Goal: Transaction & Acquisition: Purchase product/service

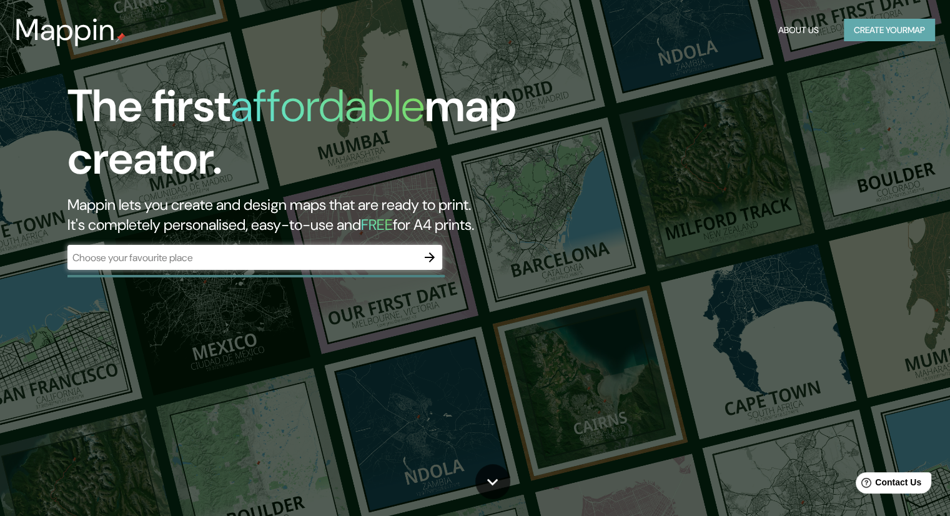
click at [853, 26] on button "Create your map" at bounding box center [889, 30] width 91 height 23
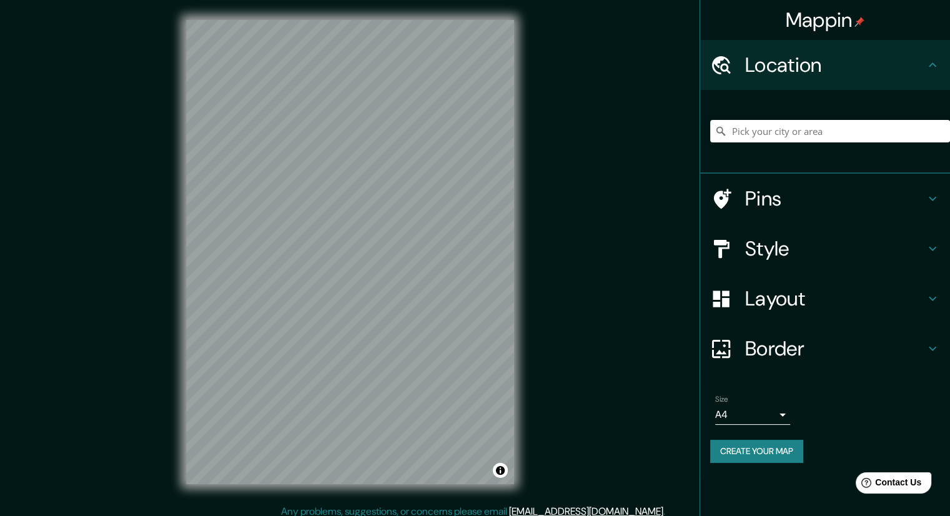
click at [823, 294] on h4 "Layout" at bounding box center [835, 298] width 180 height 25
click at [823, 294] on div "Layout" at bounding box center [825, 299] width 250 height 50
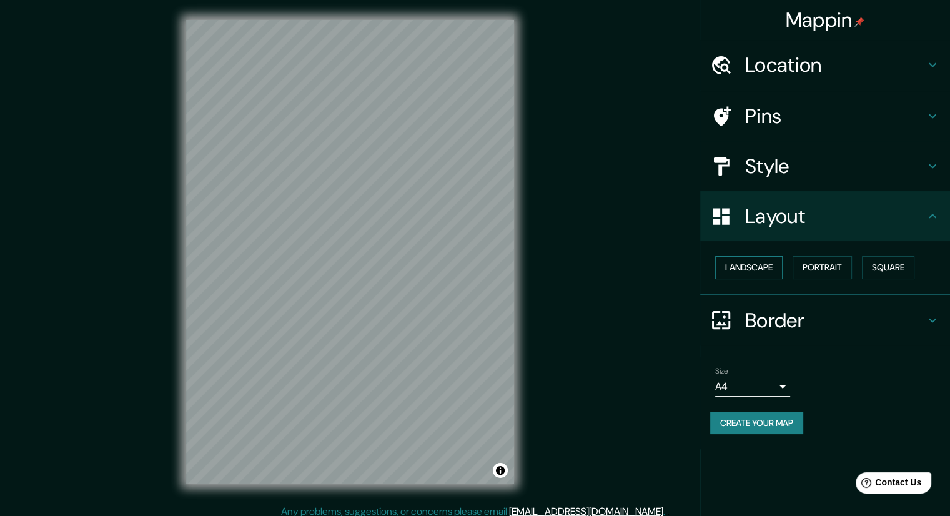
click at [751, 272] on button "Landscape" at bounding box center [748, 267] width 67 height 23
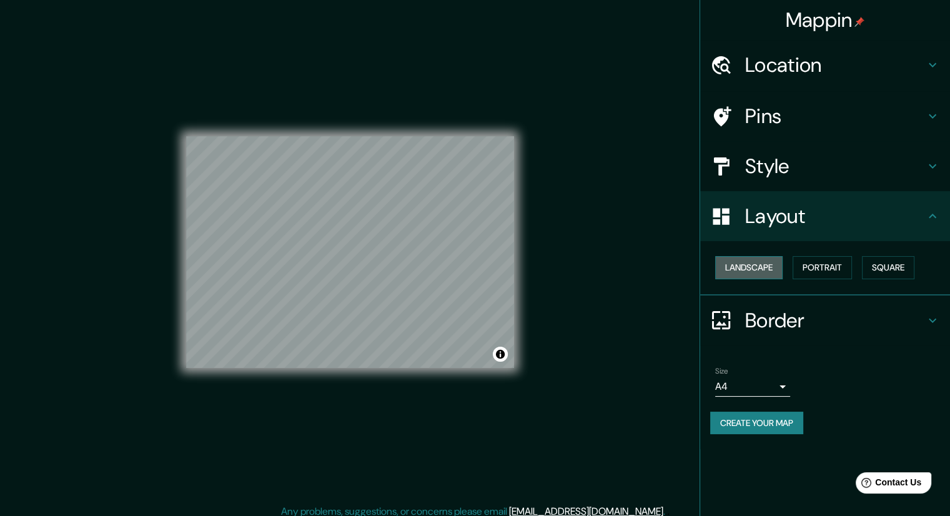
click at [751, 272] on button "Landscape" at bounding box center [748, 267] width 67 height 23
click at [831, 270] on button "Portrait" at bounding box center [822, 267] width 59 height 23
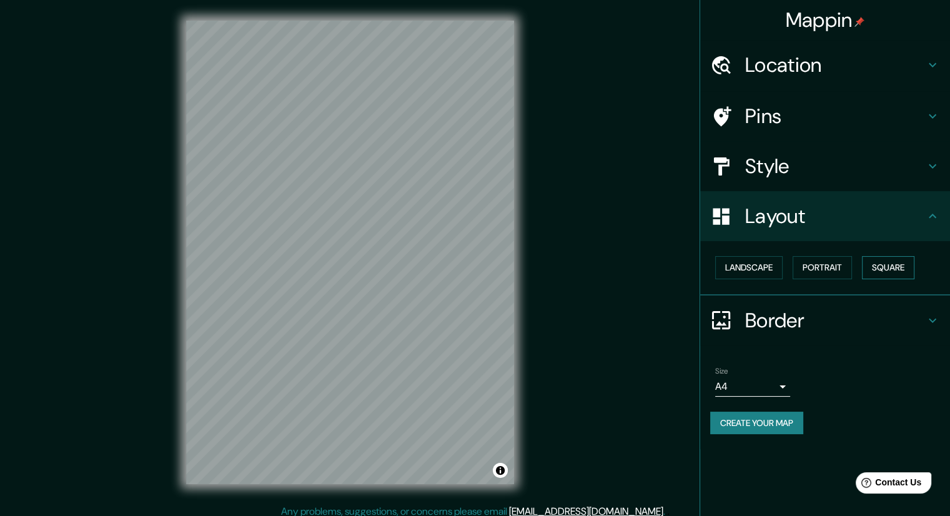
click at [884, 267] on button "Square" at bounding box center [888, 267] width 52 height 23
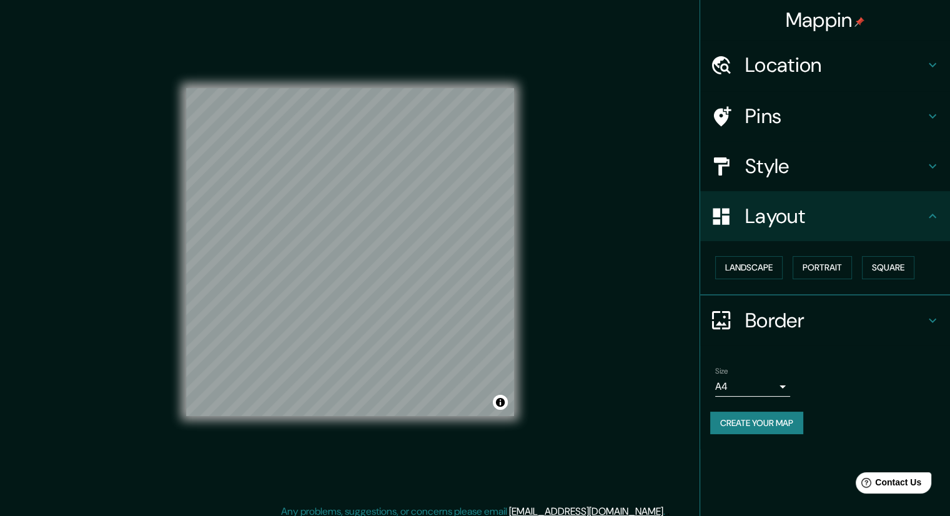
click at [830, 61] on h4 "Location" at bounding box center [835, 64] width 180 height 25
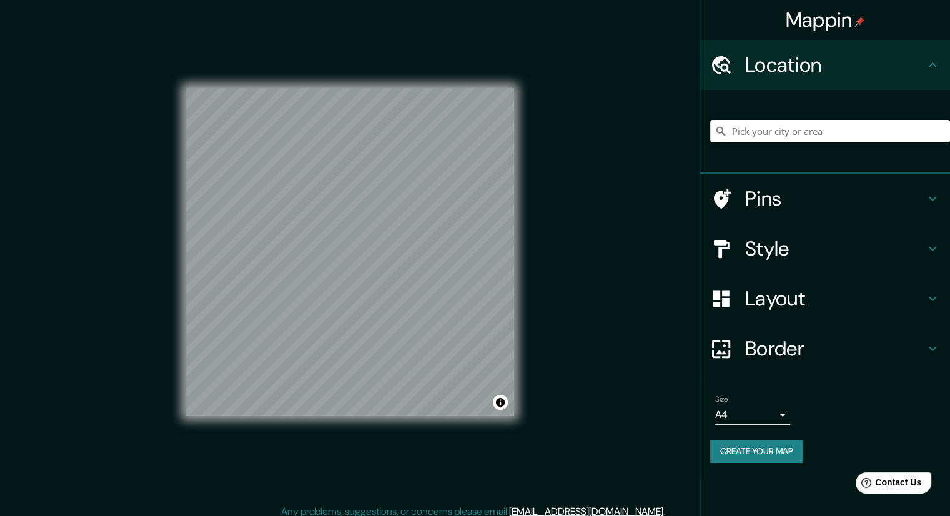
click at [776, 128] on input "Pick your city or area" at bounding box center [830, 131] width 240 height 22
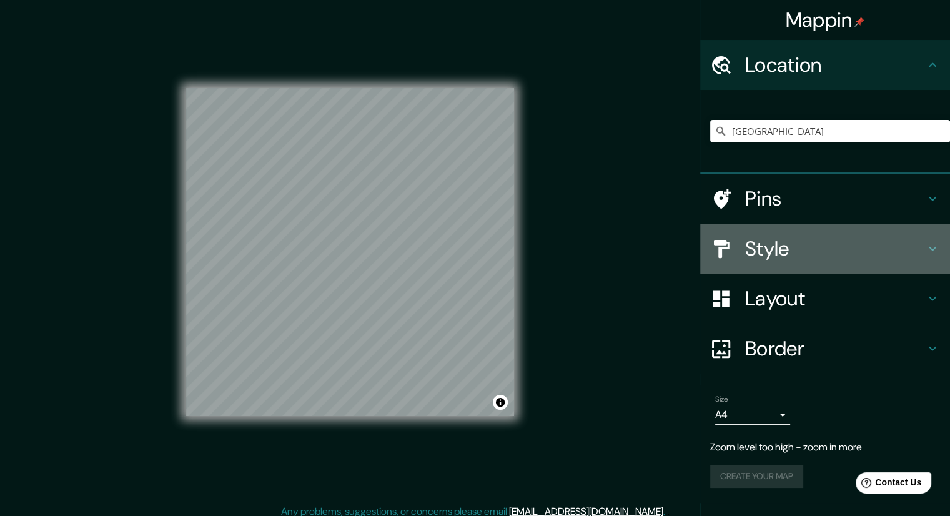
click at [931, 250] on icon at bounding box center [932, 248] width 15 height 15
click at [931, 250] on div "Style" at bounding box center [825, 249] width 250 height 50
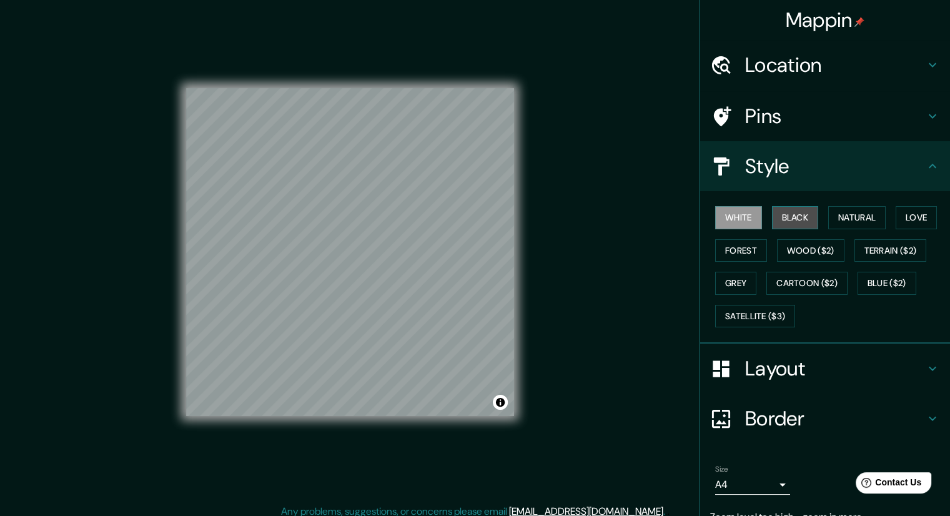
click at [772, 217] on button "Black" at bounding box center [795, 217] width 47 height 23
click at [735, 216] on button "White" at bounding box center [738, 217] width 47 height 23
click at [866, 214] on button "Natural" at bounding box center [856, 217] width 57 height 23
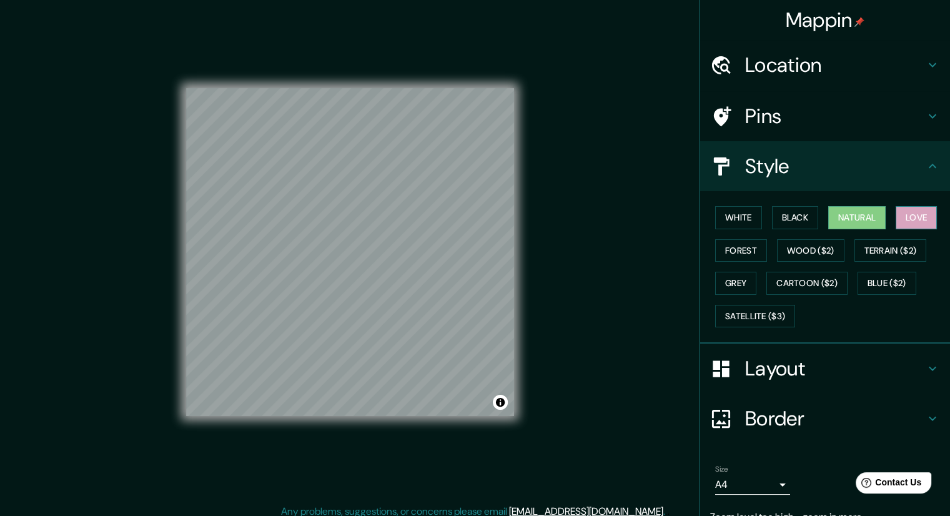
click at [904, 219] on button "Love" at bounding box center [916, 217] width 41 height 23
click at [738, 256] on button "Forest" at bounding box center [741, 250] width 52 height 23
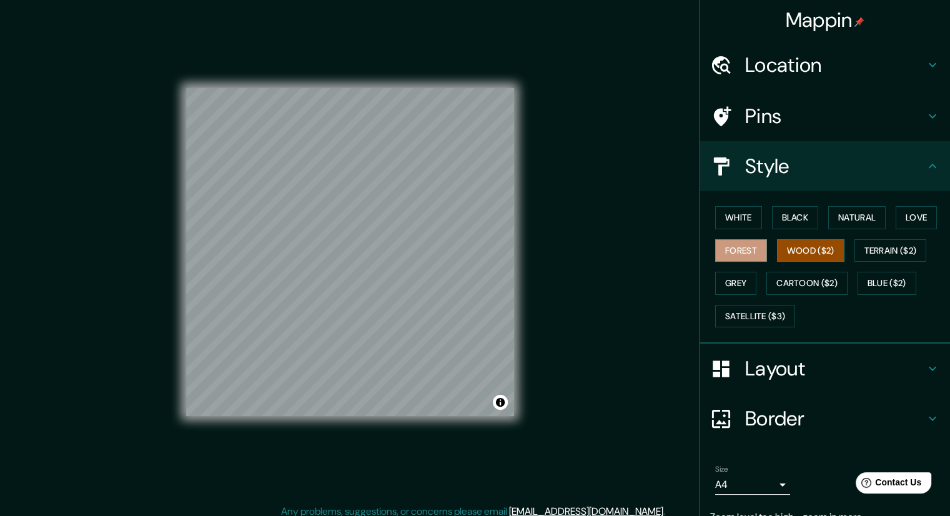
click at [801, 252] on button "Wood ($2)" at bounding box center [810, 250] width 67 height 23
click at [800, 251] on button "Wood ($2)" at bounding box center [810, 250] width 67 height 23
click at [883, 256] on button "Terrain ($2)" at bounding box center [890, 250] width 72 height 23
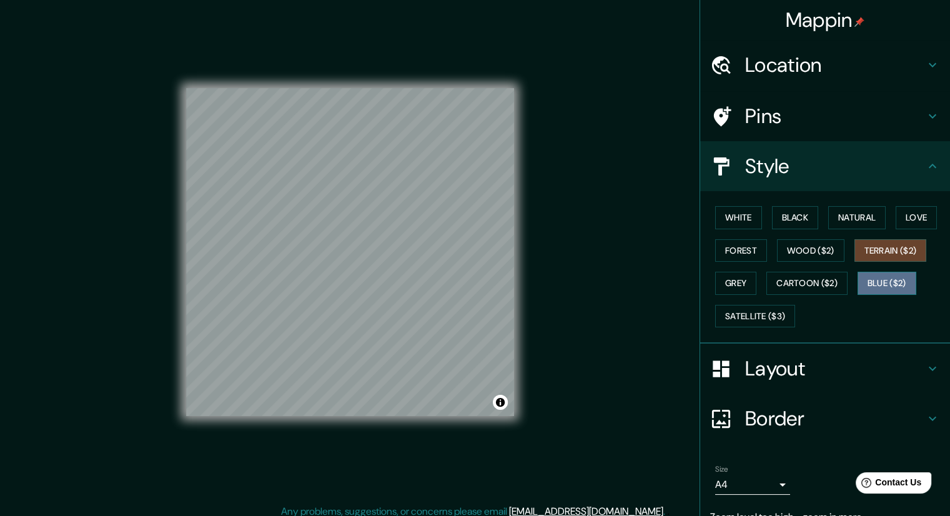
click at [881, 283] on button "Blue ($2)" at bounding box center [887, 283] width 59 height 23
click at [804, 272] on button "Cartoon ($2)" at bounding box center [806, 283] width 81 height 23
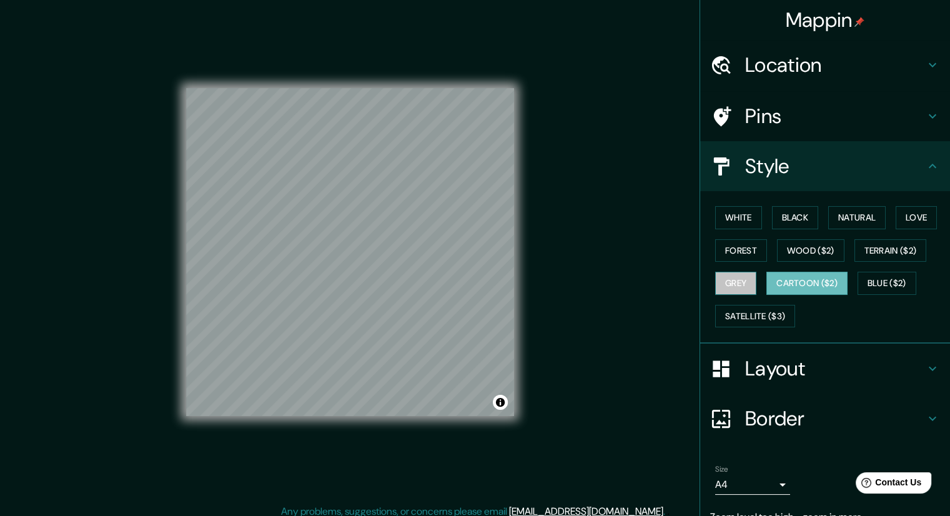
click at [722, 279] on button "Grey" at bounding box center [735, 283] width 41 height 23
click at [754, 310] on button "Satellite ($3)" at bounding box center [755, 316] width 80 height 23
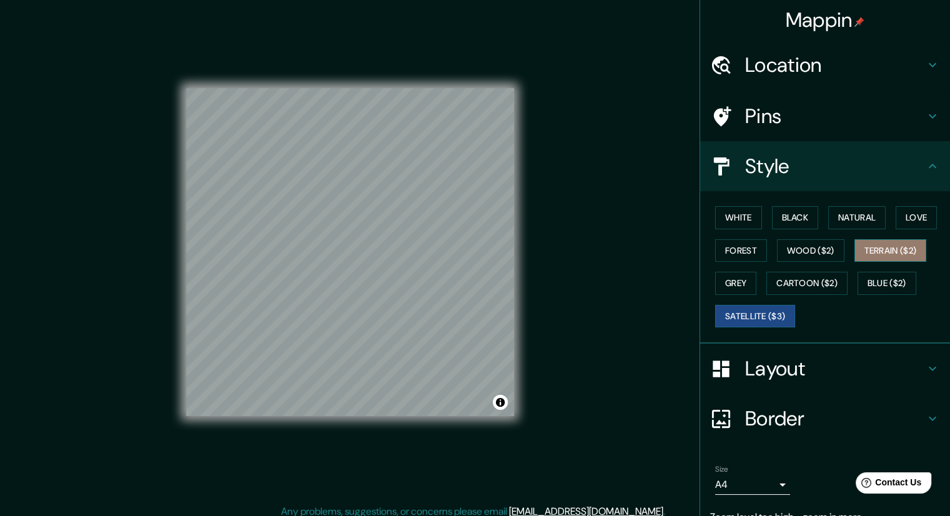
click at [876, 240] on button "Terrain ($2)" at bounding box center [890, 250] width 72 height 23
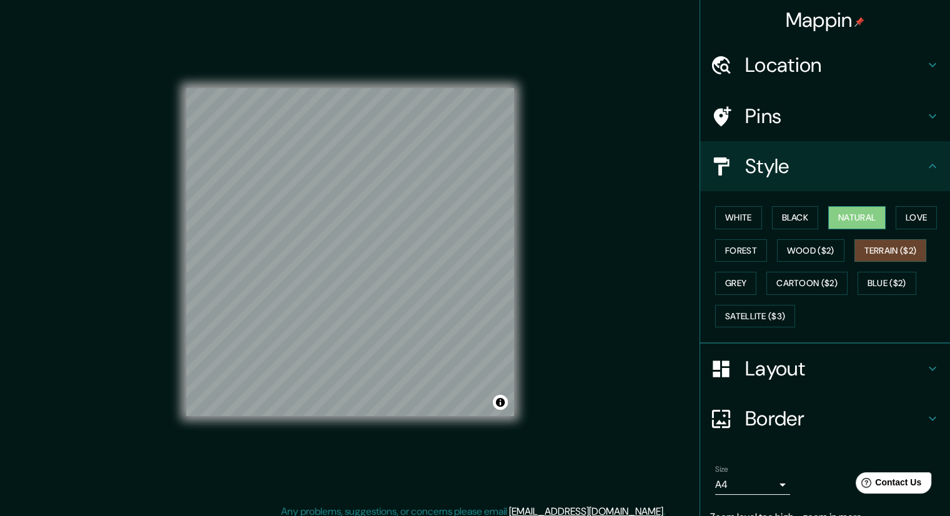
click at [828, 218] on button "Natural" at bounding box center [856, 217] width 57 height 23
click at [834, 364] on h4 "Layout" at bounding box center [835, 368] width 180 height 25
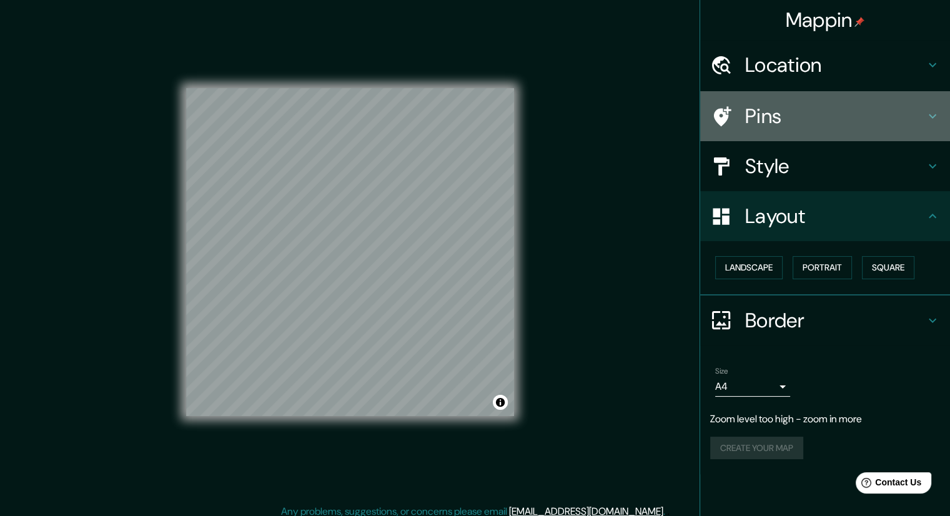
click at [834, 124] on h4 "Pins" at bounding box center [835, 116] width 180 height 25
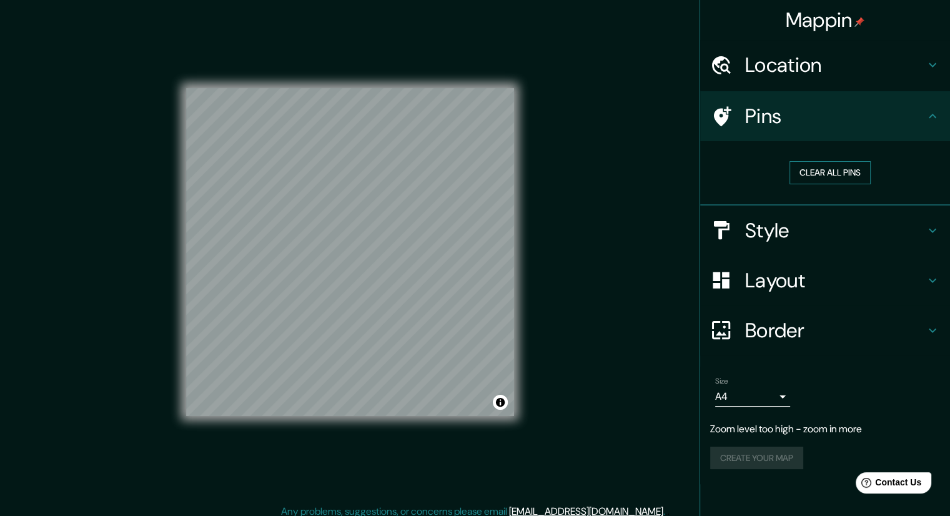
click at [835, 167] on button "Clear all pins" at bounding box center [829, 172] width 81 height 23
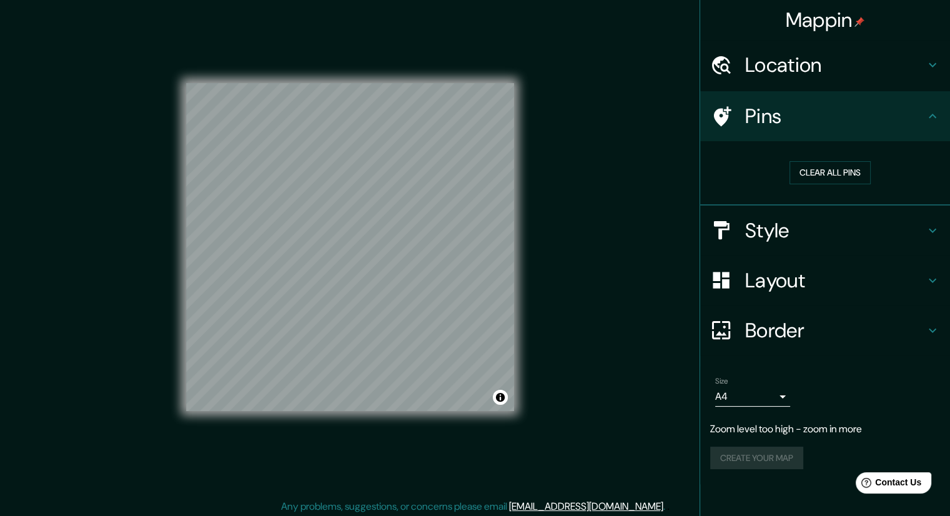
scroll to position [8, 0]
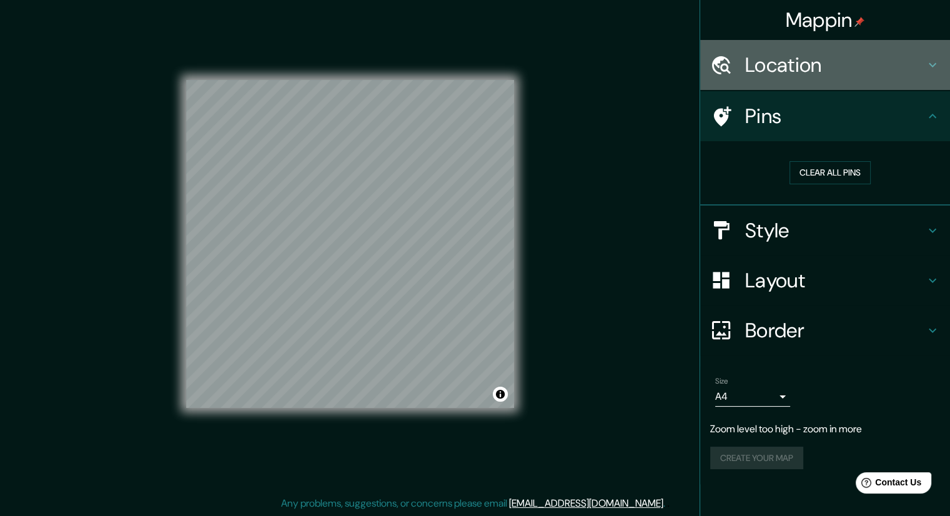
click at [853, 72] on h4 "Location" at bounding box center [835, 64] width 180 height 25
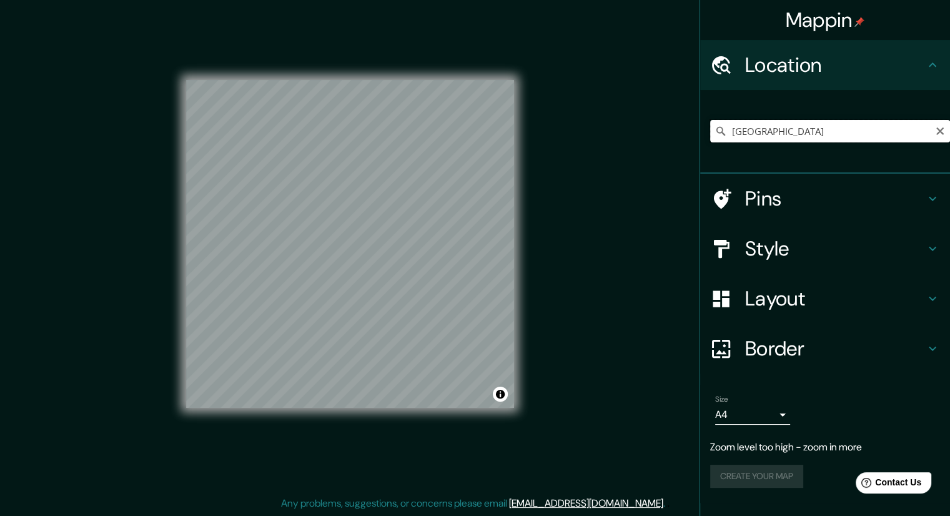
click at [727, 135] on input "[GEOGRAPHIC_DATA]" at bounding box center [830, 131] width 240 height 22
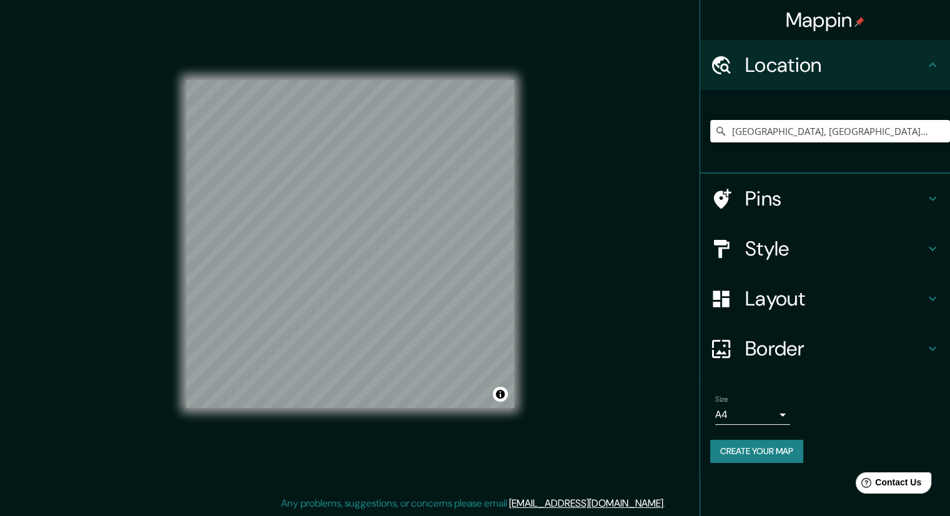
type input "[GEOGRAPHIC_DATA], [GEOGRAPHIC_DATA], [GEOGRAPHIC_DATA]"
click at [901, 247] on h4 "Style" at bounding box center [835, 248] width 180 height 25
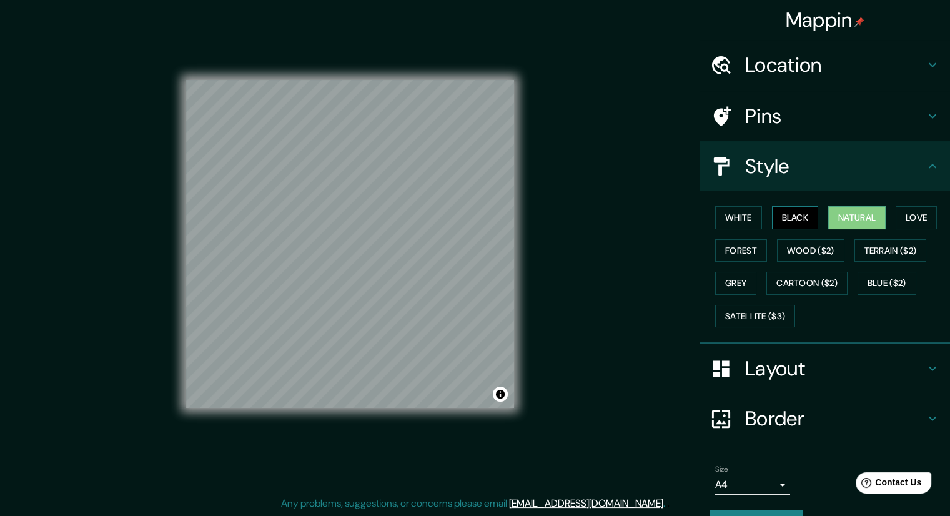
click at [772, 214] on button "Black" at bounding box center [795, 217] width 47 height 23
click at [746, 218] on button "White" at bounding box center [738, 217] width 47 height 23
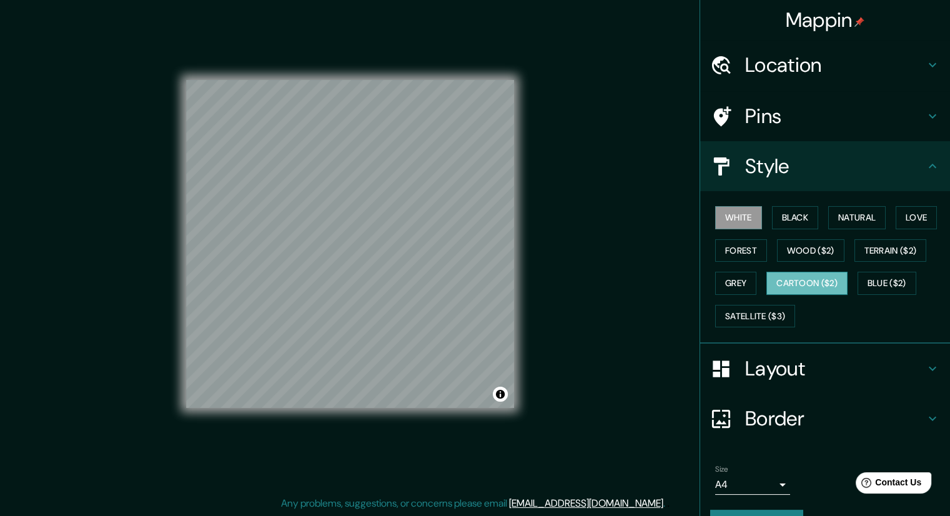
click at [771, 280] on button "Cartoon ($2)" at bounding box center [806, 283] width 81 height 23
click at [735, 278] on button "Grey" at bounding box center [735, 283] width 41 height 23
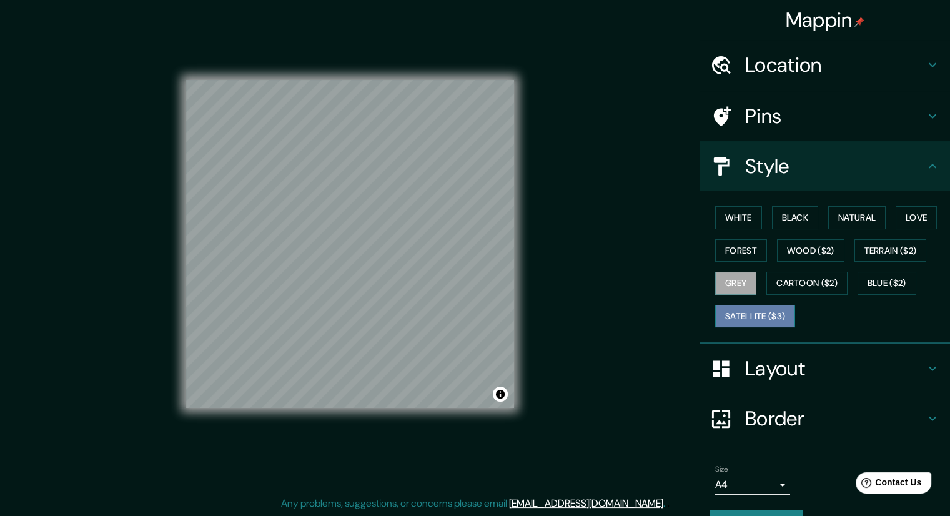
click at [771, 320] on button "Satellite ($3)" at bounding box center [755, 316] width 80 height 23
click at [873, 293] on button "Blue ($2)" at bounding box center [887, 283] width 59 height 23
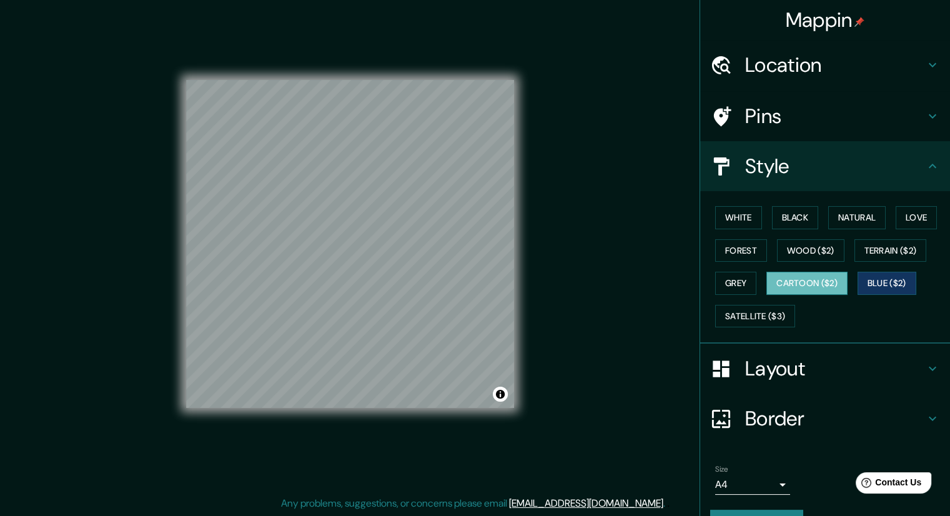
click at [819, 293] on button "Cartoon ($2)" at bounding box center [806, 283] width 81 height 23
click at [806, 254] on button "Wood ($2)" at bounding box center [810, 250] width 67 height 23
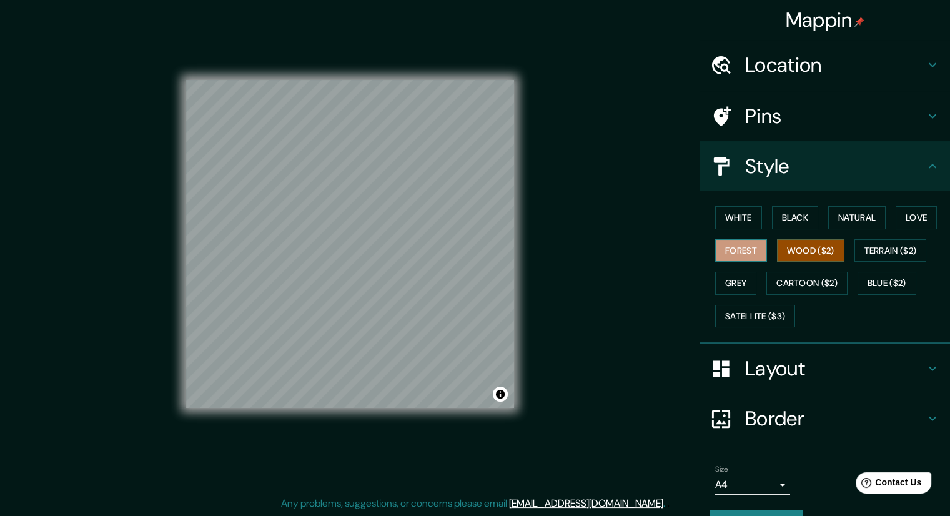
click at [737, 245] on button "Forest" at bounding box center [741, 250] width 52 height 23
click at [909, 213] on button "Love" at bounding box center [916, 217] width 41 height 23
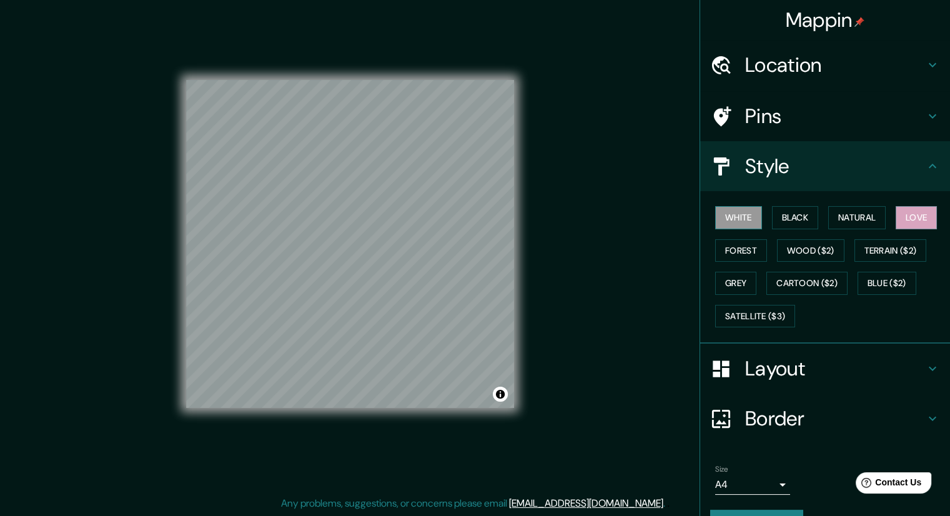
click at [744, 218] on button "White" at bounding box center [738, 217] width 47 height 23
click at [789, 213] on button "Black" at bounding box center [795, 217] width 47 height 23
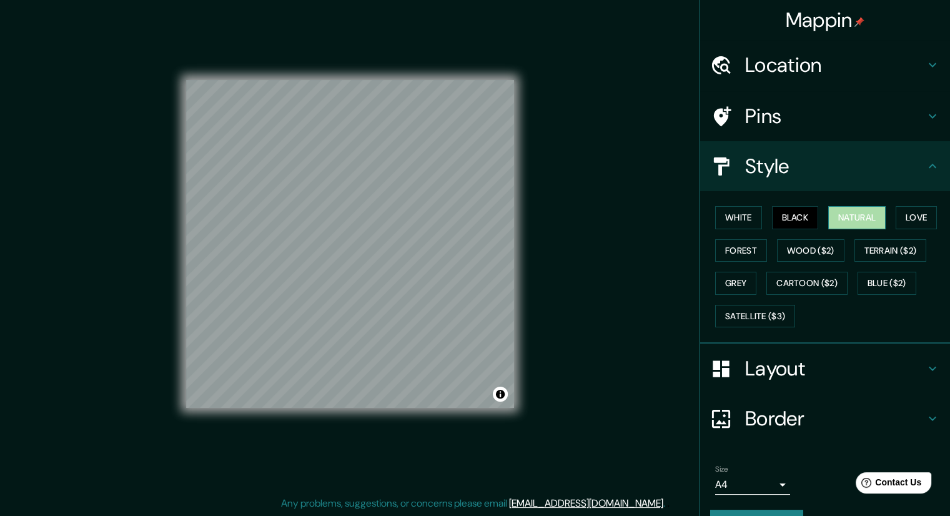
click at [834, 215] on button "Natural" at bounding box center [856, 217] width 57 height 23
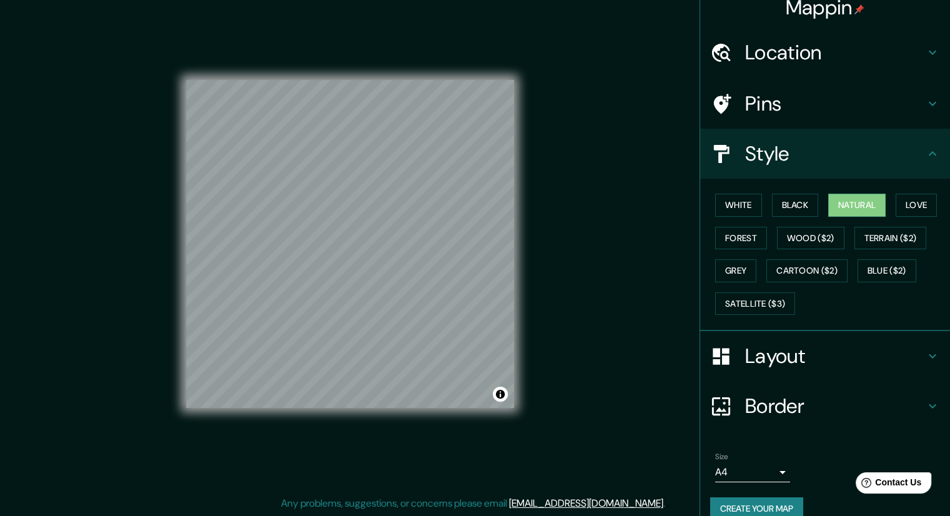
scroll to position [30, 0]
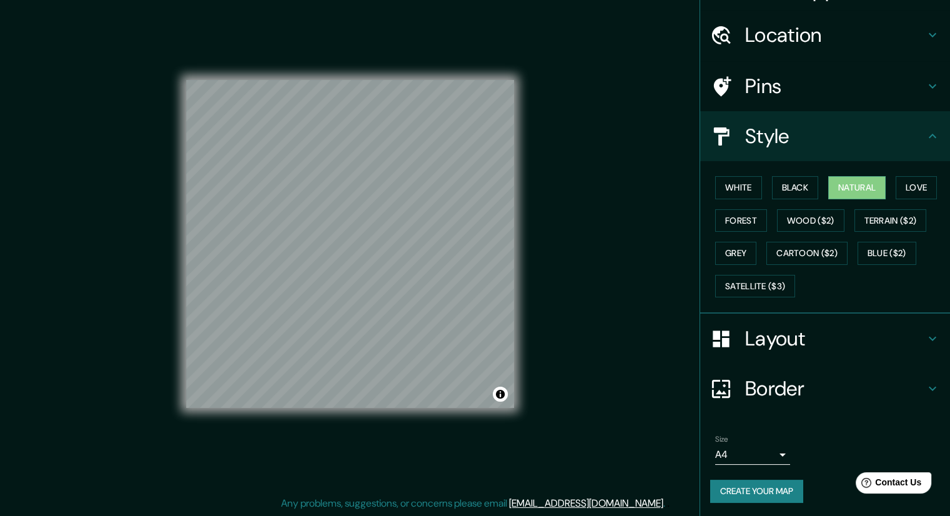
click at [767, 441] on div "Size A4 single" at bounding box center [752, 450] width 75 height 30
click at [772, 450] on body "Mappin Location [GEOGRAPHIC_DATA], [GEOGRAPHIC_DATA], [GEOGRAPHIC_DATA] [GEOGRA…" at bounding box center [475, 250] width 950 height 516
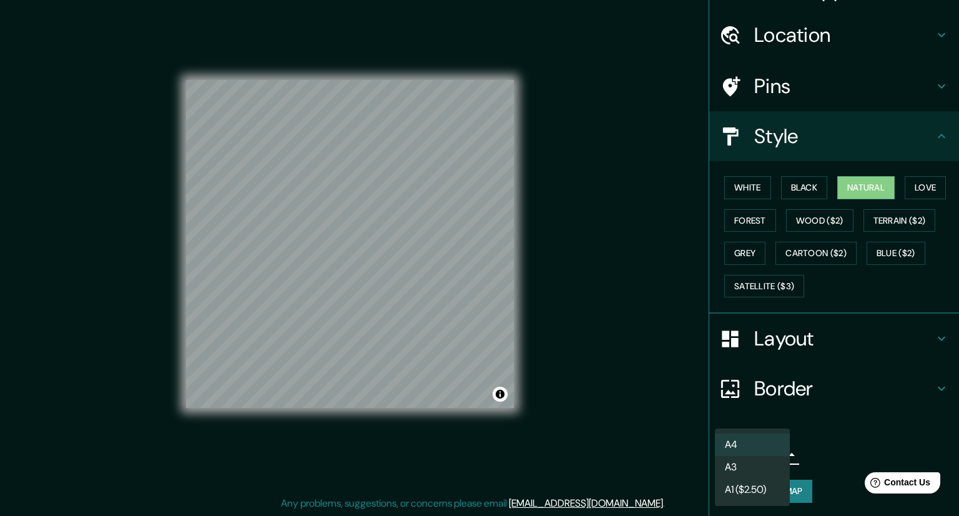
click at [768, 465] on li "A3" at bounding box center [752, 467] width 75 height 22
type input "a4"
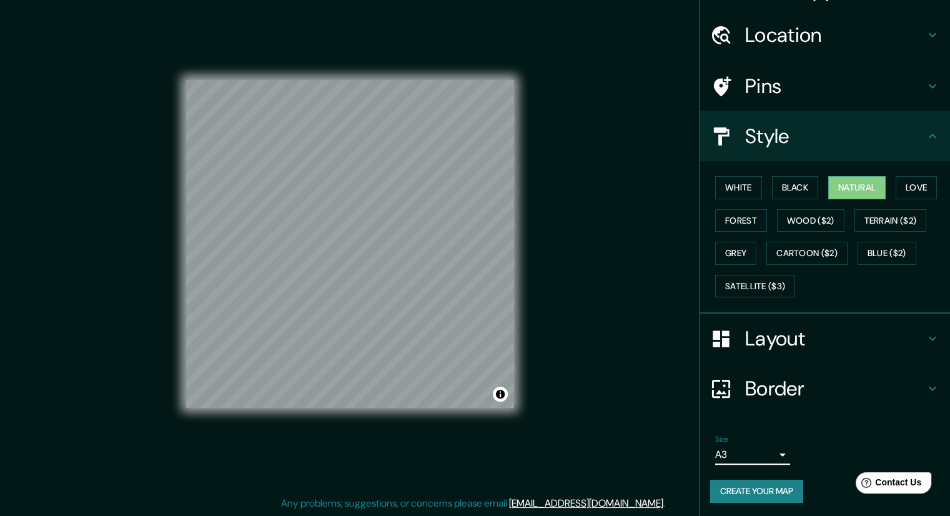
click at [814, 390] on h4 "Border" at bounding box center [835, 388] width 180 height 25
click at [814, 390] on ul "Location [GEOGRAPHIC_DATA], [GEOGRAPHIC_DATA], [GEOGRAPHIC_DATA] [GEOGRAPHIC_DA…" at bounding box center [825, 264] width 250 height 508
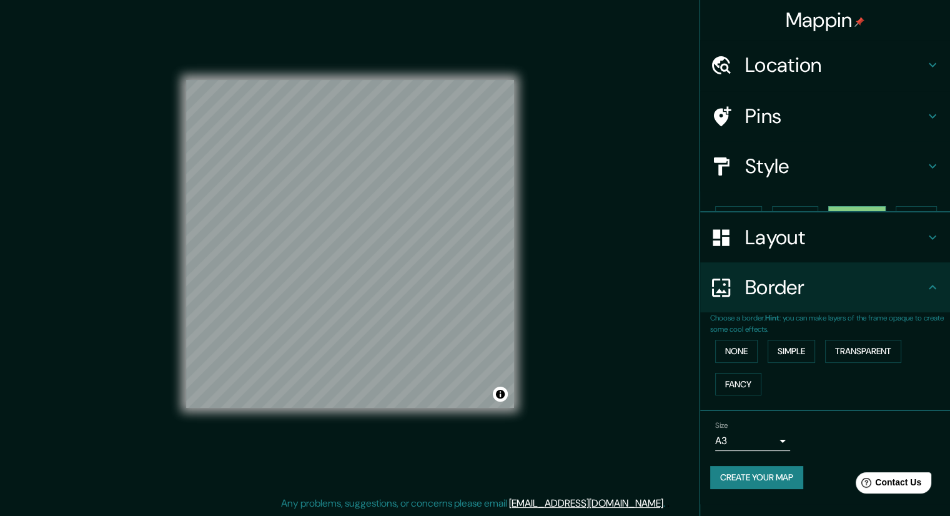
scroll to position [0, 0]
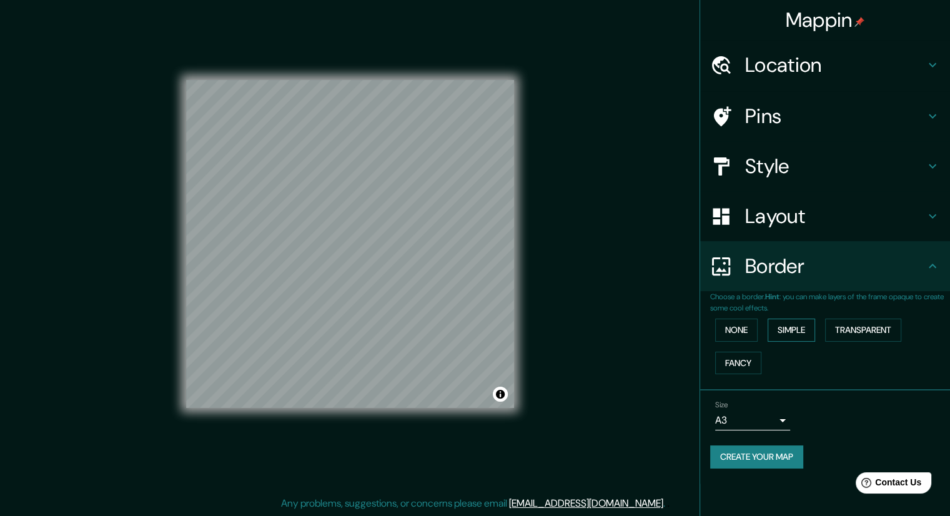
click at [792, 332] on button "Simple" at bounding box center [791, 330] width 47 height 23
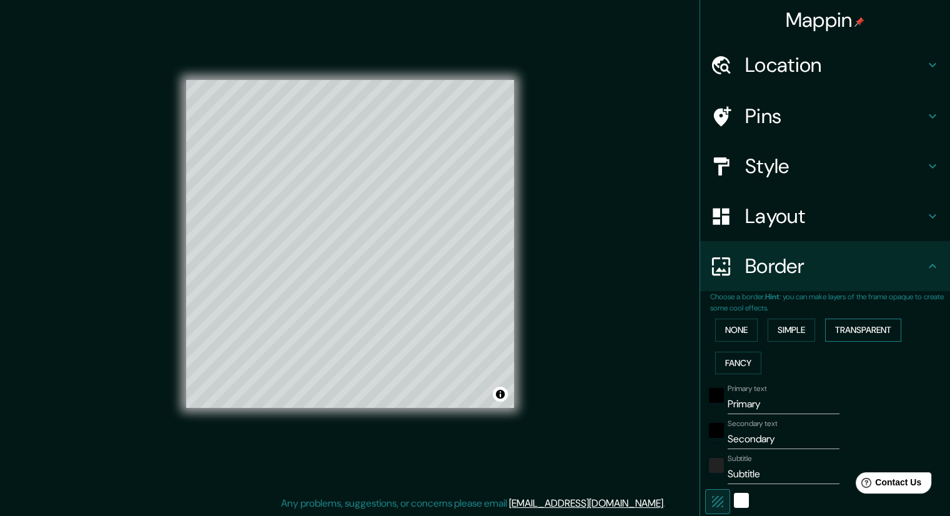
click at [856, 330] on button "Transparent" at bounding box center [863, 330] width 76 height 23
click at [731, 361] on button "Fancy" at bounding box center [738, 363] width 46 height 23
click at [731, 342] on div "None Simple Transparent Fancy" at bounding box center [830, 347] width 240 height 66
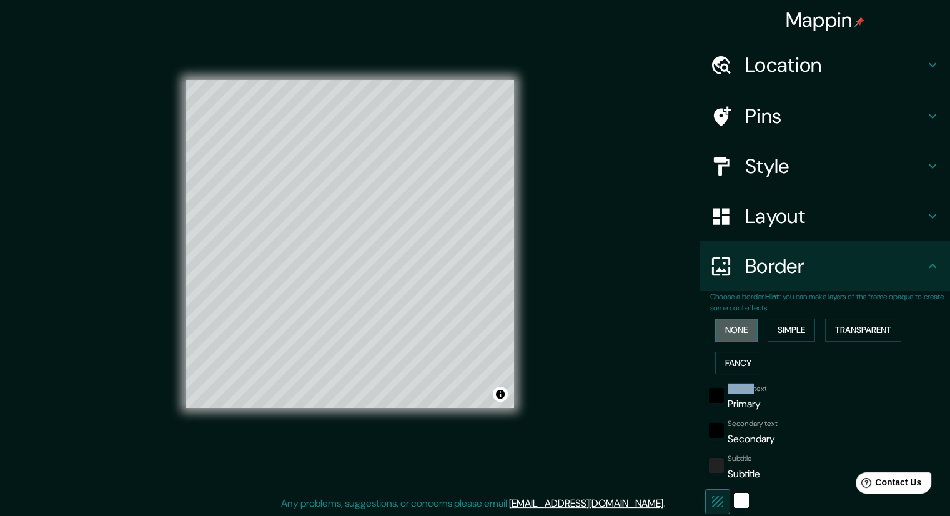
click at [730, 327] on button "None" at bounding box center [736, 330] width 42 height 23
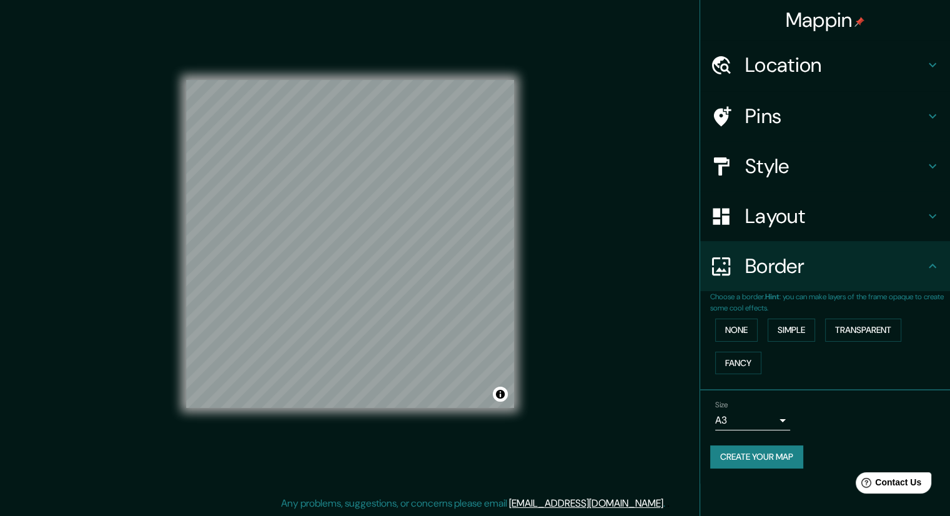
click at [874, 210] on h4 "Layout" at bounding box center [835, 216] width 180 height 25
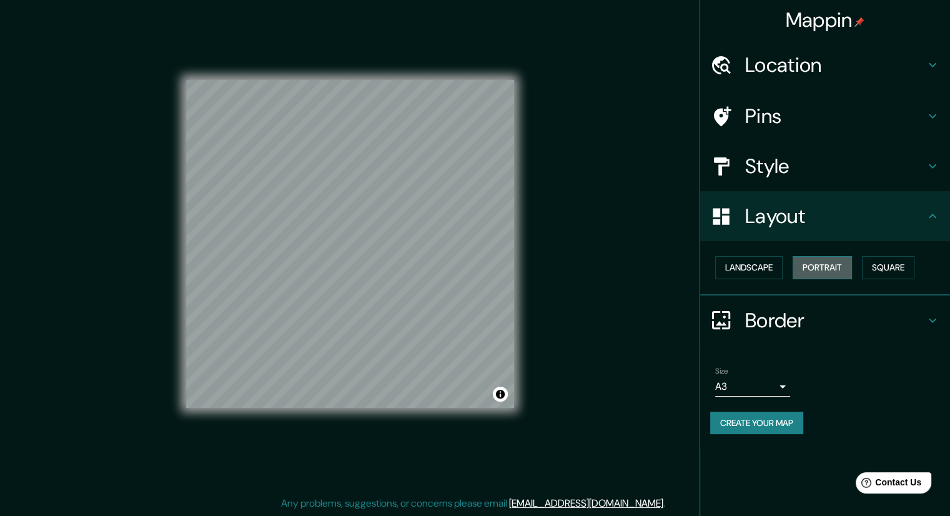
click at [814, 265] on button "Portrait" at bounding box center [822, 267] width 59 height 23
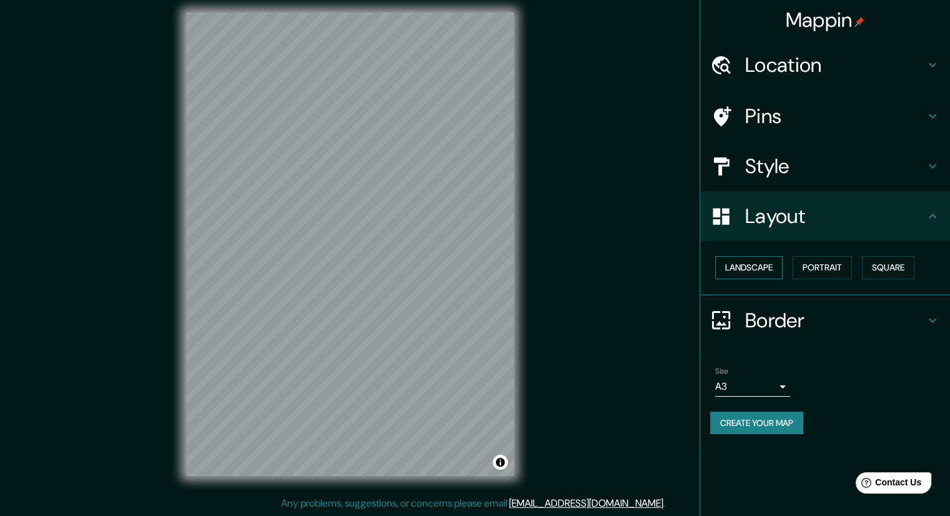
click at [762, 265] on button "Landscape" at bounding box center [748, 267] width 67 height 23
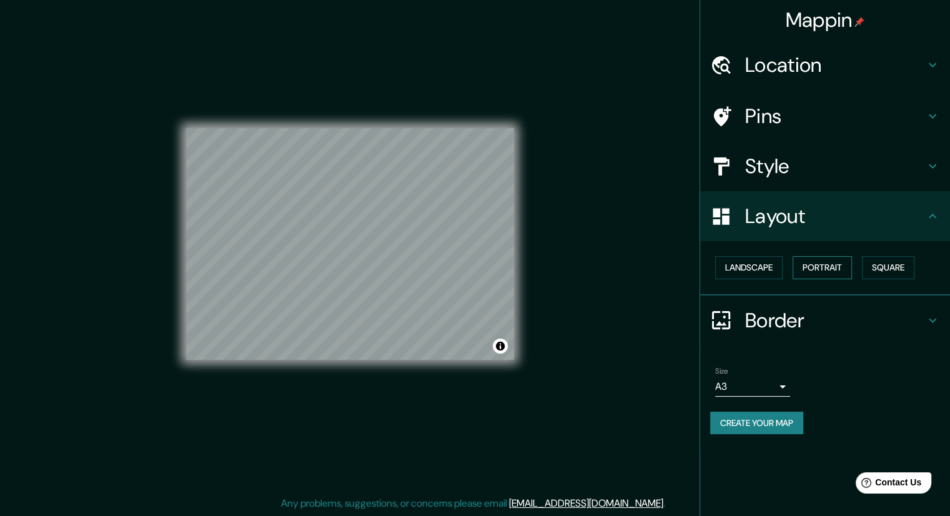
click at [810, 267] on button "Portrait" at bounding box center [822, 267] width 59 height 23
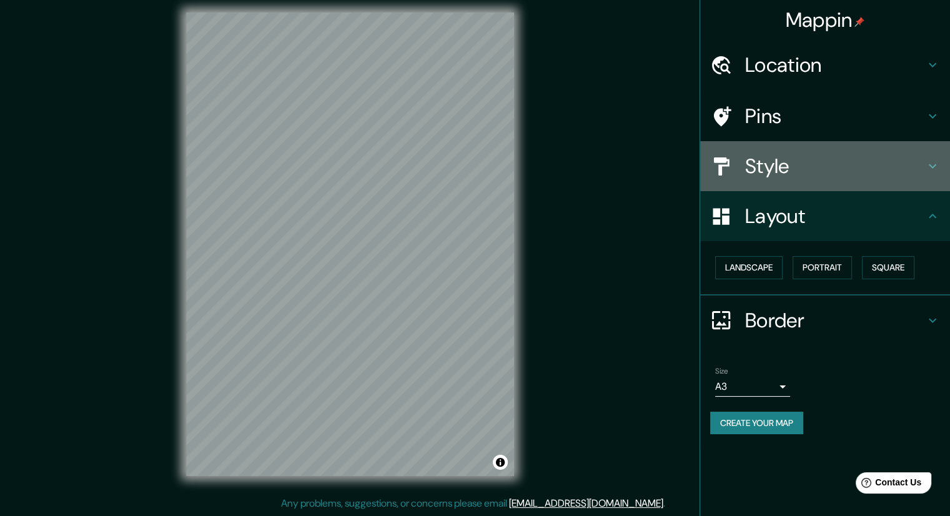
click at [927, 164] on icon at bounding box center [932, 166] width 15 height 15
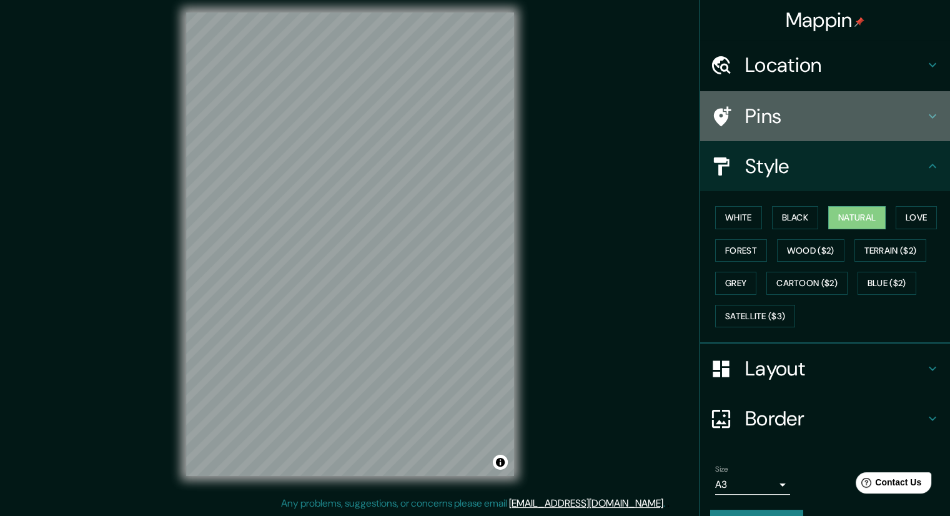
click at [852, 106] on h4 "Pins" at bounding box center [835, 116] width 180 height 25
click at [853, 111] on h4 "Pins" at bounding box center [835, 116] width 180 height 25
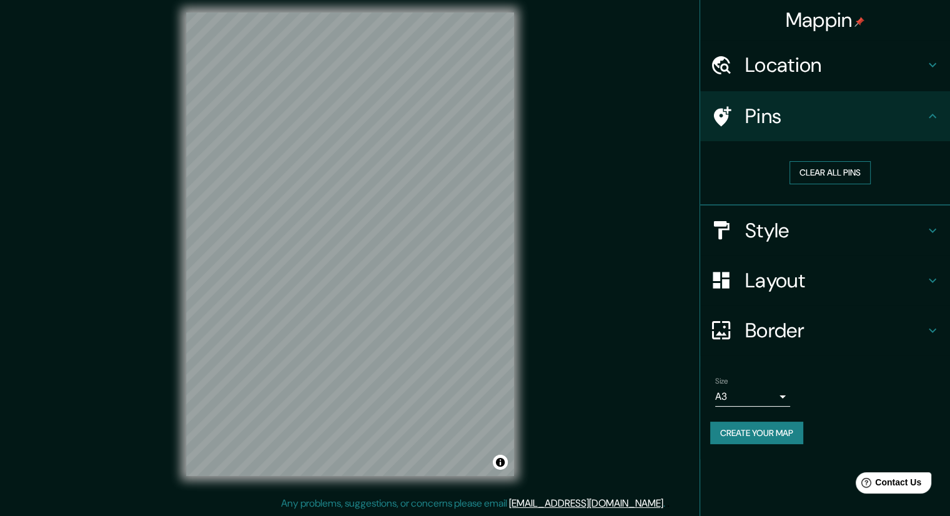
click at [844, 174] on button "Clear all pins" at bounding box center [829, 172] width 81 height 23
click at [791, 176] on button "Clear all pins" at bounding box center [829, 172] width 81 height 23
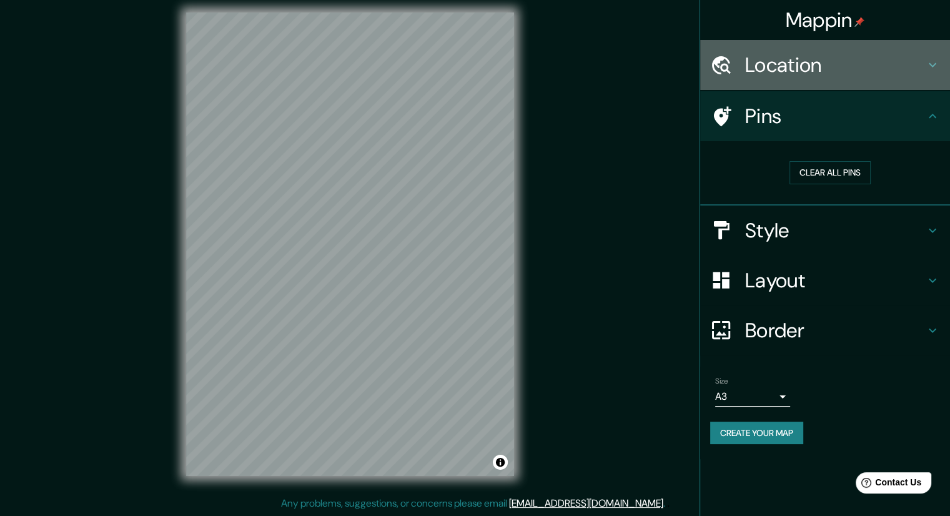
click at [931, 63] on icon at bounding box center [932, 64] width 15 height 15
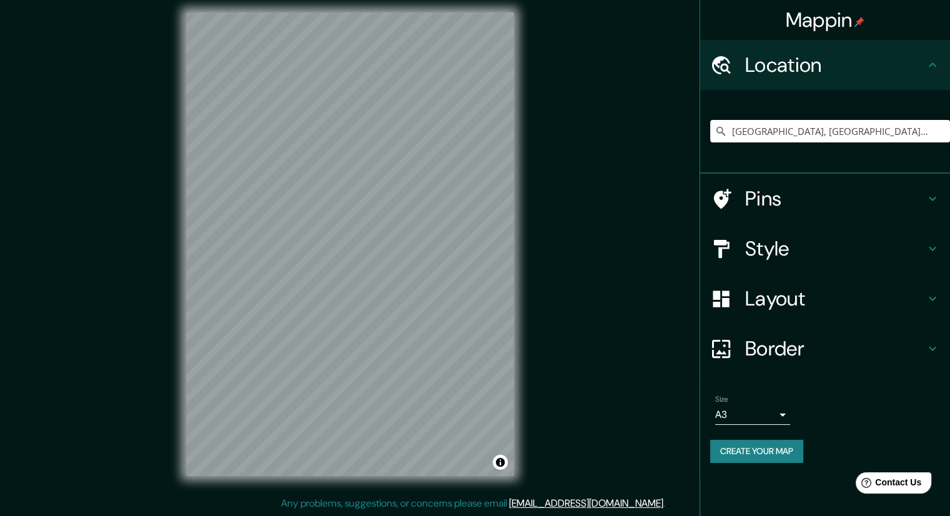
click at [782, 203] on h4 "Pins" at bounding box center [835, 198] width 180 height 25
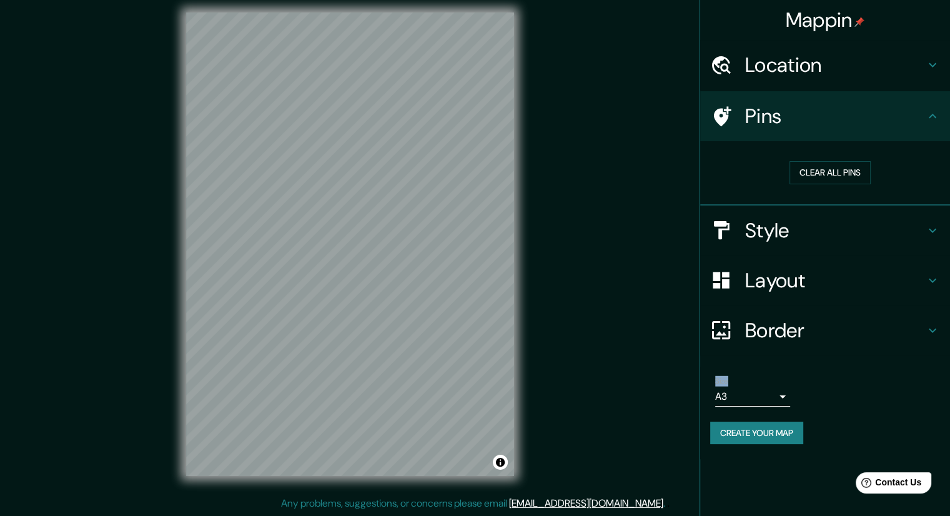
click at [789, 160] on div "Clear all pins" at bounding box center [830, 172] width 240 height 43
click at [810, 177] on button "Clear all pins" at bounding box center [829, 172] width 81 height 23
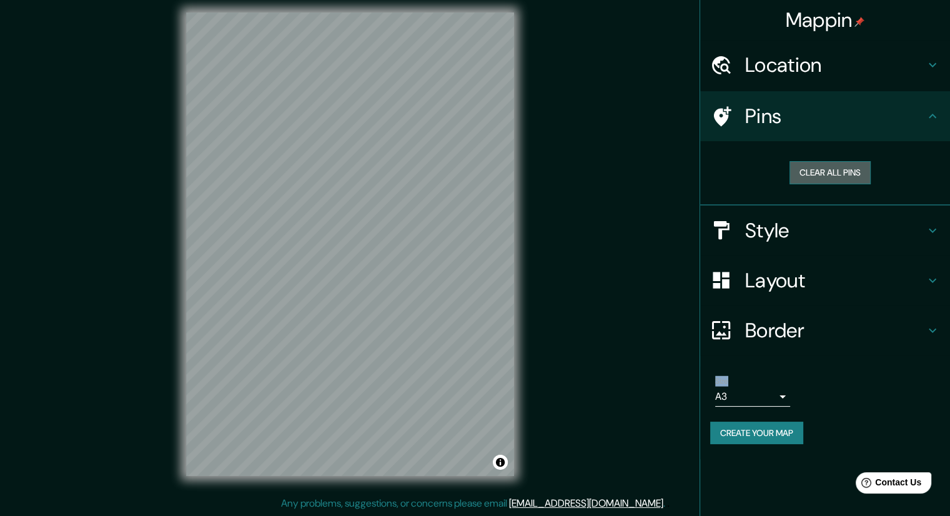
click at [810, 177] on button "Clear all pins" at bounding box center [829, 172] width 81 height 23
click at [811, 178] on button "Clear all pins" at bounding box center [829, 172] width 81 height 23
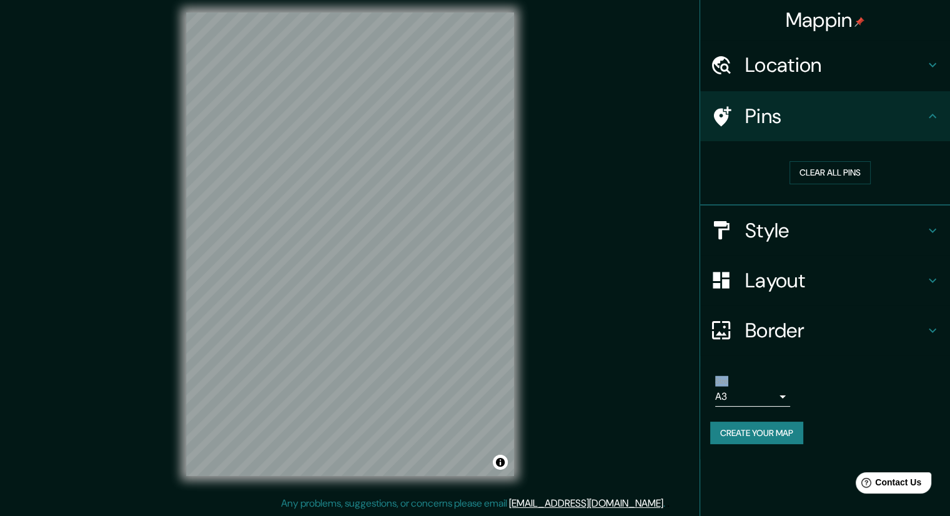
click at [841, 233] on h4 "Style" at bounding box center [835, 230] width 180 height 25
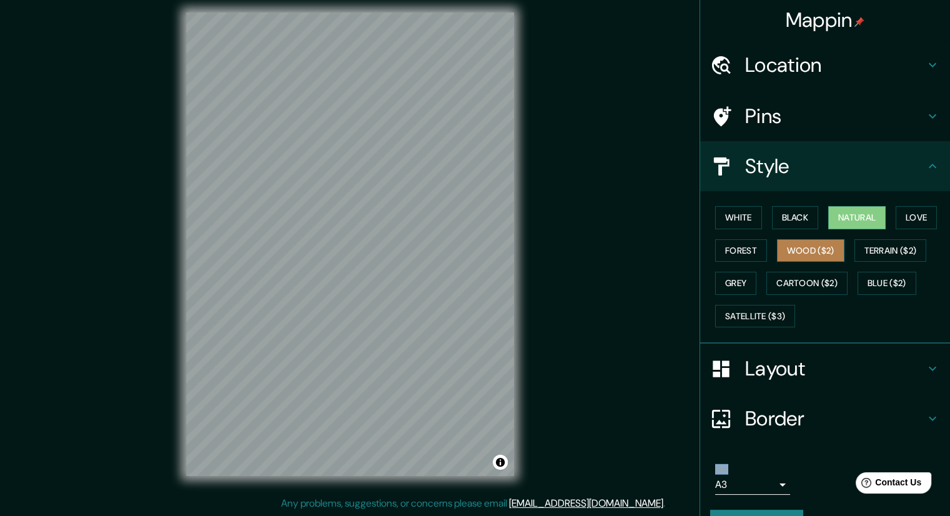
click at [791, 242] on button "Wood ($2)" at bounding box center [810, 250] width 67 height 23
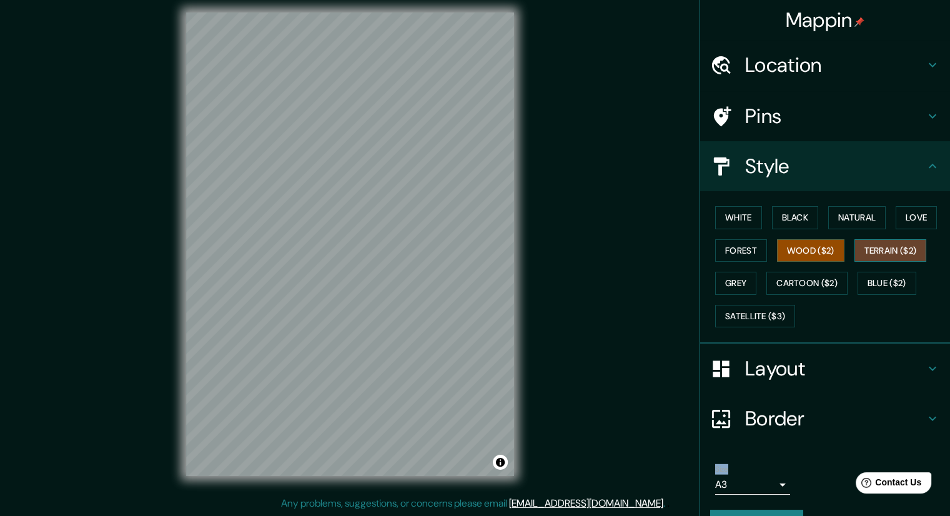
click at [898, 244] on button "Terrain ($2)" at bounding box center [890, 250] width 72 height 23
click at [811, 279] on button "Cartoon ($2)" at bounding box center [806, 283] width 81 height 23
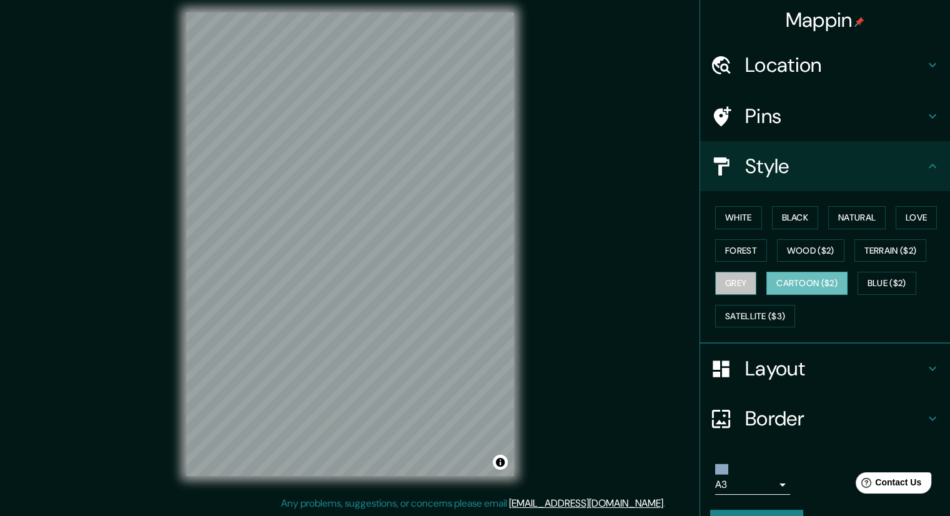
click at [725, 283] on button "Grey" at bounding box center [735, 283] width 41 height 23
click at [735, 250] on button "Forest" at bounding box center [741, 250] width 52 height 23
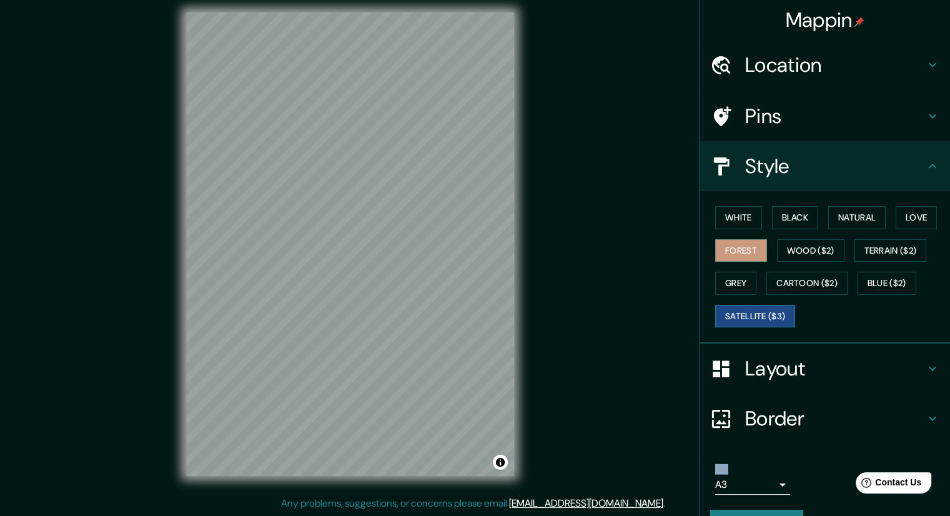
click at [769, 320] on button "Satellite ($3)" at bounding box center [755, 316] width 80 height 23
click at [801, 220] on button "Black" at bounding box center [795, 217] width 47 height 23
click at [852, 137] on div "Pins" at bounding box center [825, 116] width 250 height 50
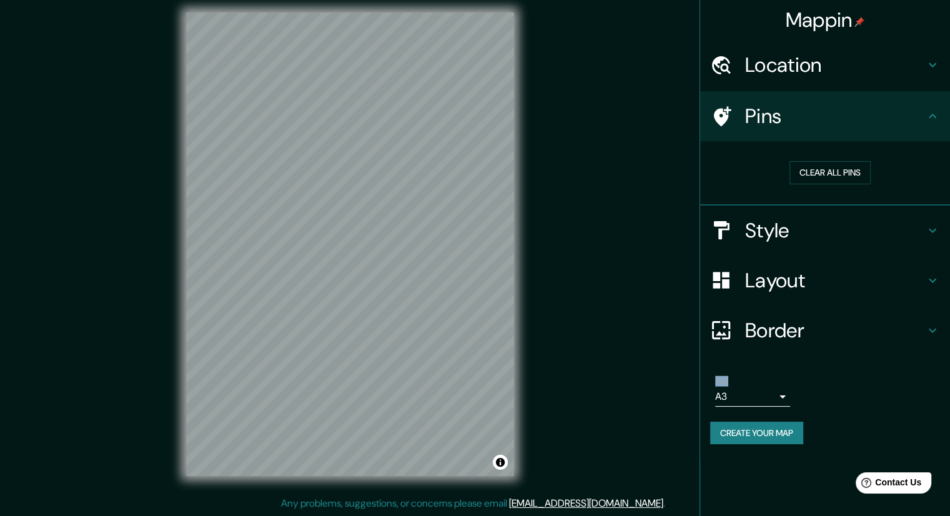
click at [839, 223] on h4 "Style" at bounding box center [835, 230] width 180 height 25
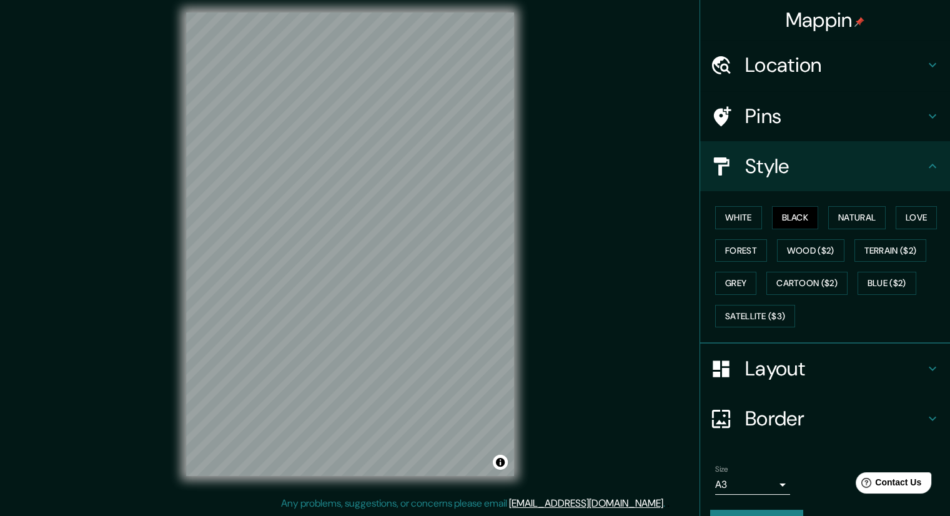
click at [843, 242] on div "White Black Natural Love Forest Wood ($2) Terrain ($2) Grey Cartoon ($2) Blue (…" at bounding box center [830, 266] width 240 height 131
click at [844, 222] on button "Natural" at bounding box center [856, 217] width 57 height 23
click at [807, 250] on button "Wood ($2)" at bounding box center [810, 250] width 67 height 23
